Goal: Transaction & Acquisition: Purchase product/service

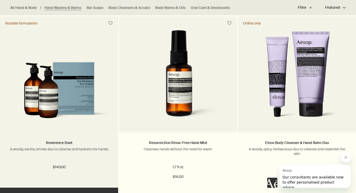
click at [38, 99] on img at bounding box center [59, 93] width 103 height 63
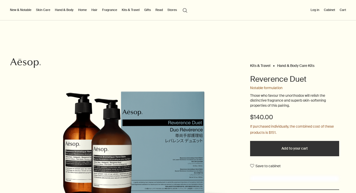
scroll to position [53, 0]
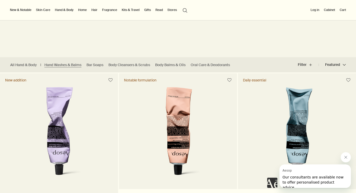
scroll to position [78, 0]
